Goal: Use online tool/utility: Utilize a website feature to perform a specific function

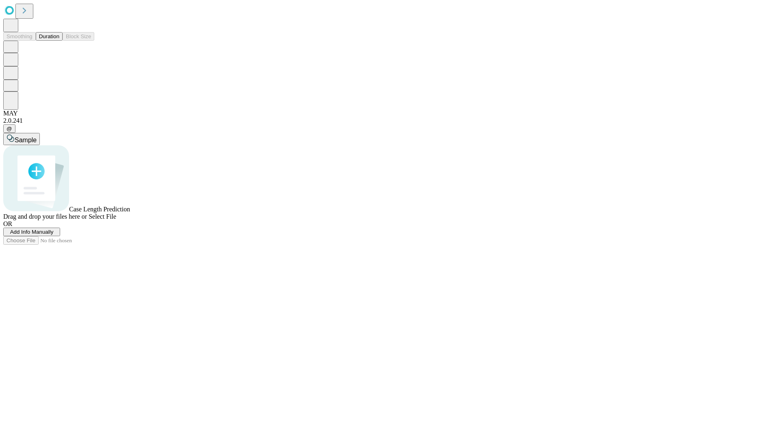
click at [54, 235] on span "Add Info Manually" at bounding box center [31, 232] width 43 height 6
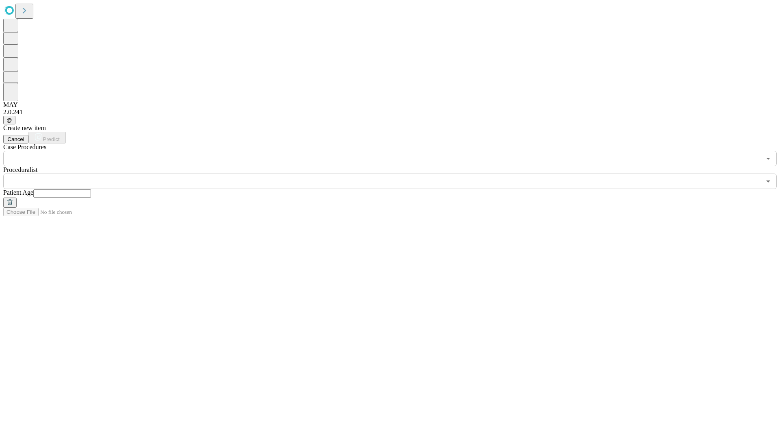
click at [91, 189] on input "text" at bounding box center [62, 193] width 58 height 8
type input "**"
click at [396, 173] on input "text" at bounding box center [382, 180] width 758 height 15
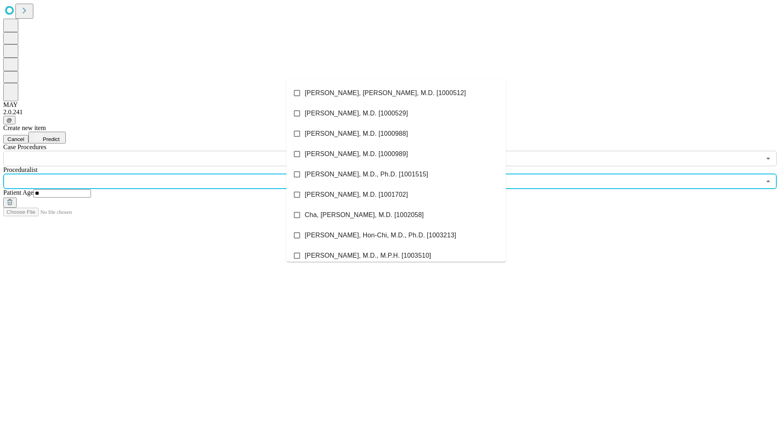
click at [396, 93] on li "[PERSON_NAME], [PERSON_NAME], M.D. [1000512]" at bounding box center [395, 93] width 219 height 20
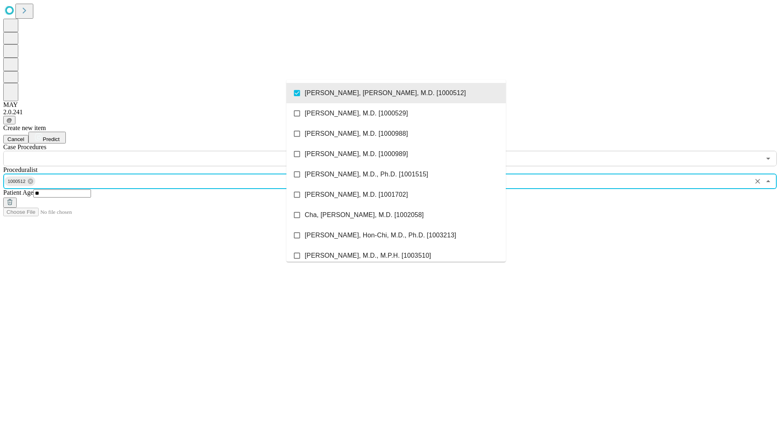
click at [171, 151] on input "text" at bounding box center [382, 158] width 758 height 15
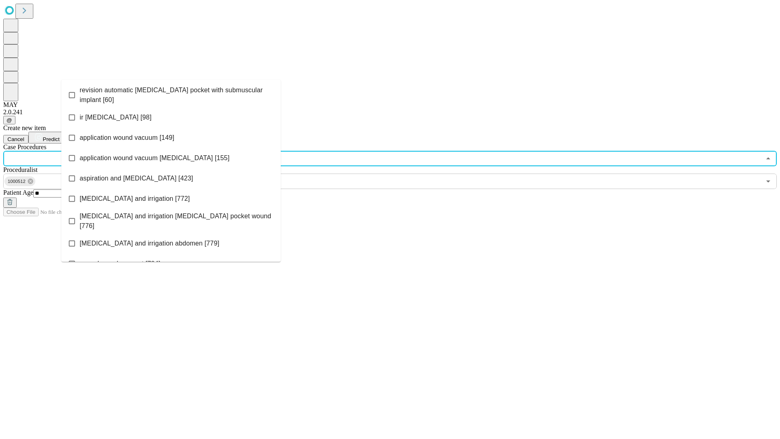
click at [171, 93] on span "revision automatic [MEDICAL_DATA] pocket with submuscular implant [60]" at bounding box center [177, 95] width 195 height 20
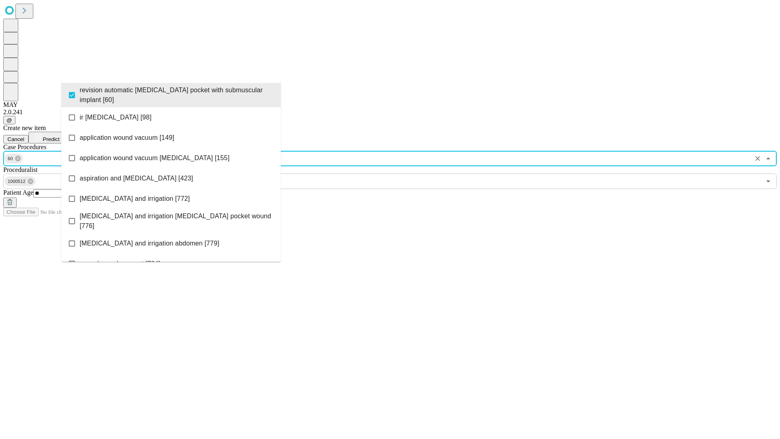
click at [59, 136] on span "Predict" at bounding box center [51, 139] width 17 height 6
